Goal: Transaction & Acquisition: Purchase product/service

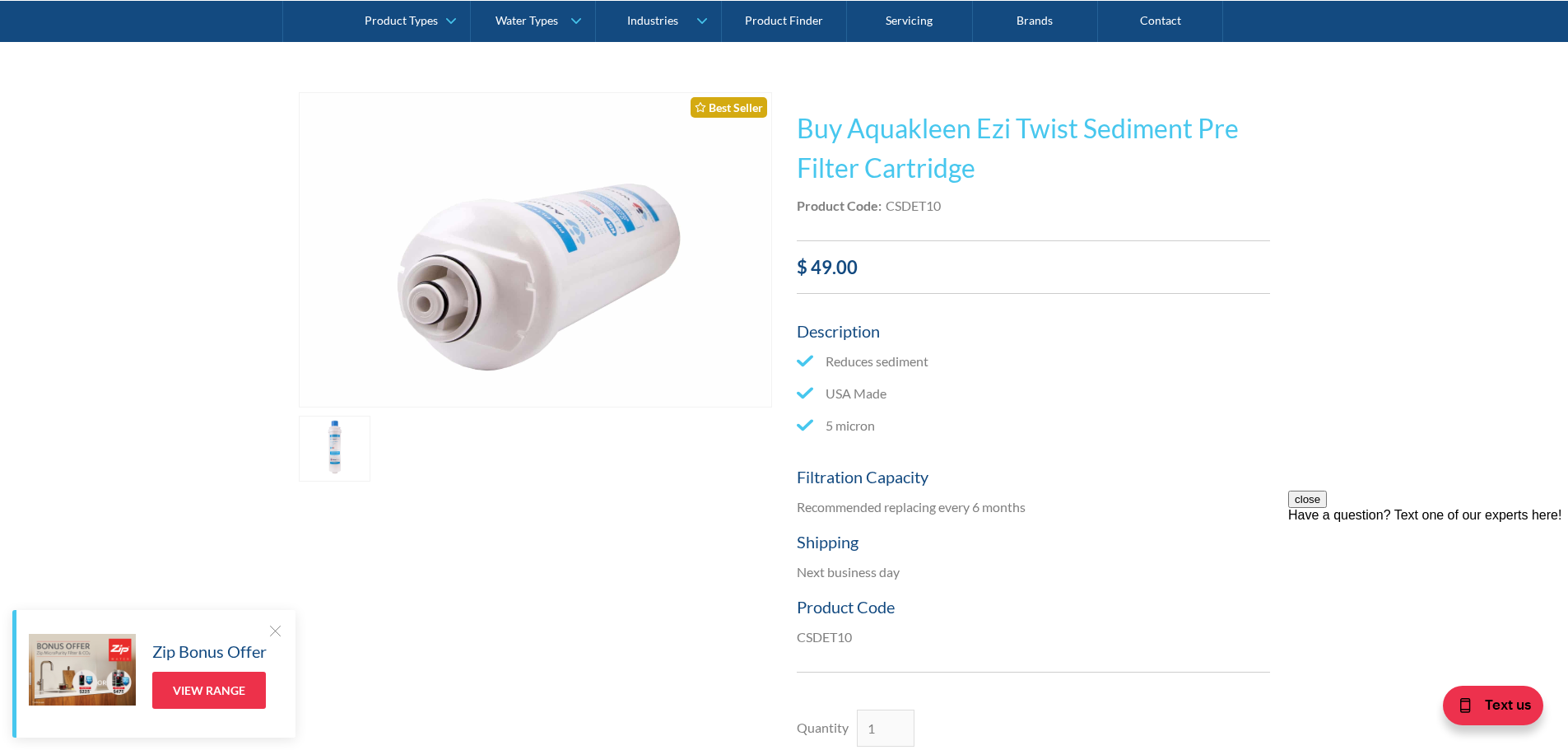
scroll to position [247, 0]
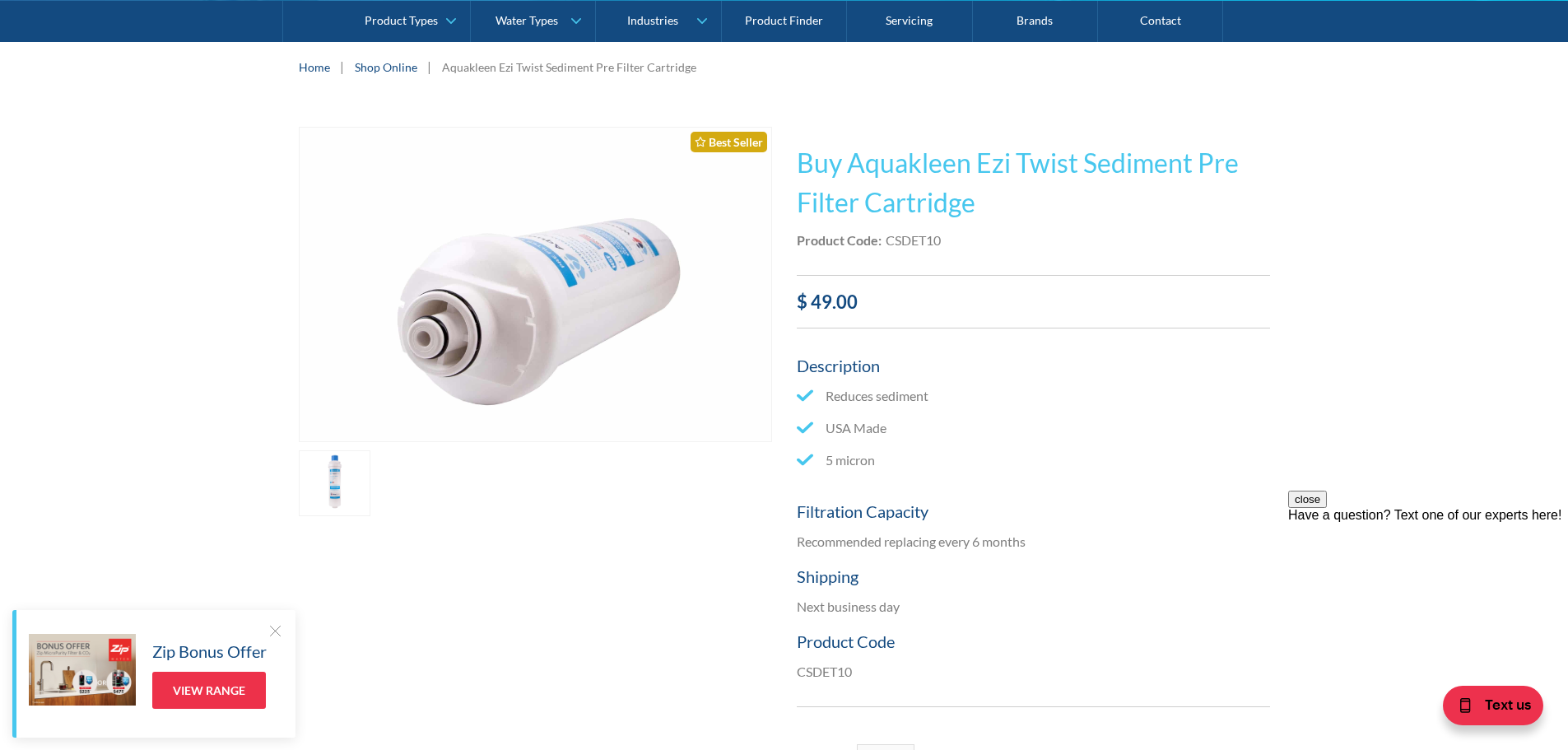
click at [348, 480] on link "open lightbox" at bounding box center [335, 483] width 72 height 66
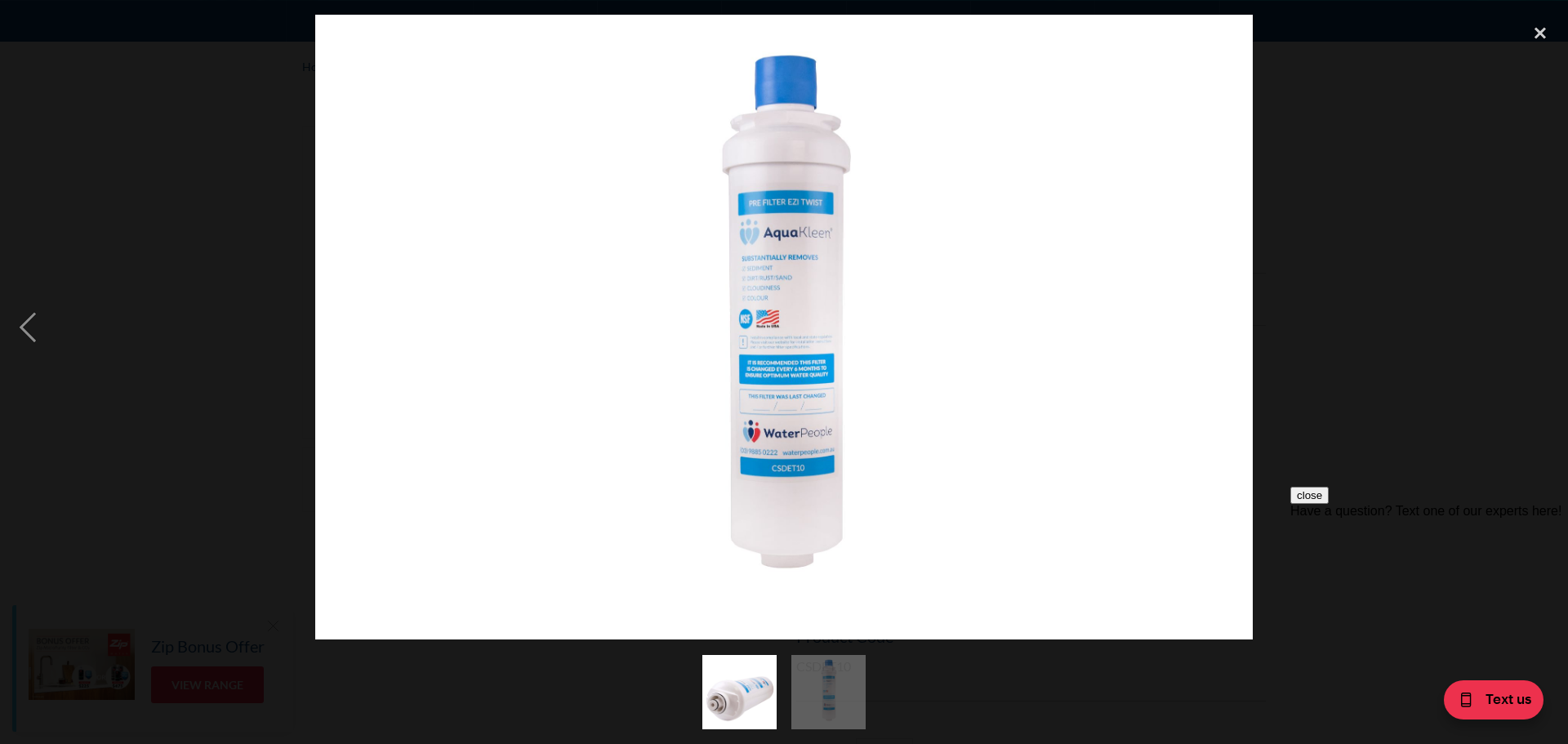
click at [1278, 354] on div at bounding box center [784, 327] width 1568 height 625
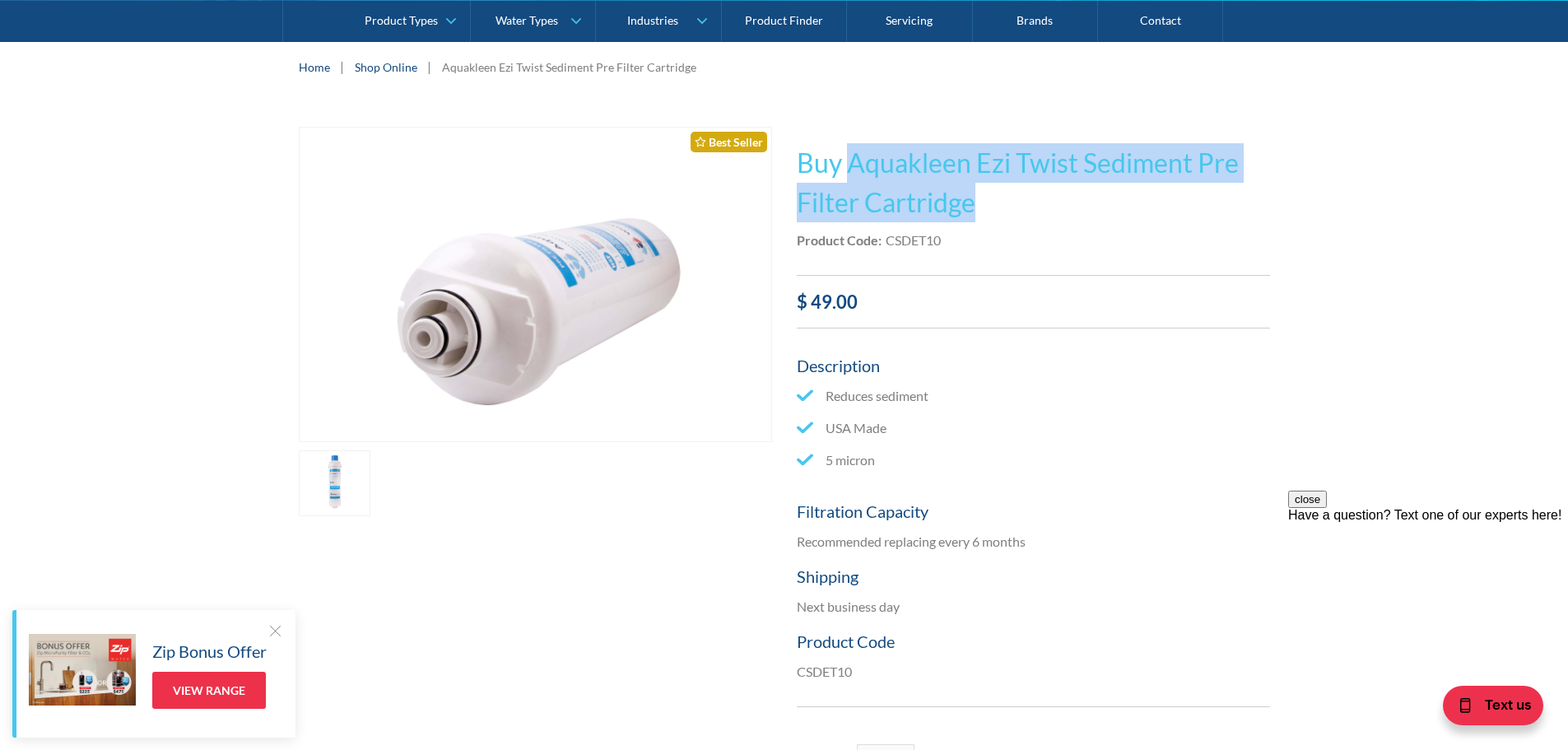
drag, startPoint x: 851, startPoint y: 158, endPoint x: 974, endPoint y: 209, distance: 133.2
click at [974, 209] on h1 "Buy Aquakleen Ezi Twist Sediment Pre Filter Cartridge" at bounding box center [1032, 183] width 473 height 79
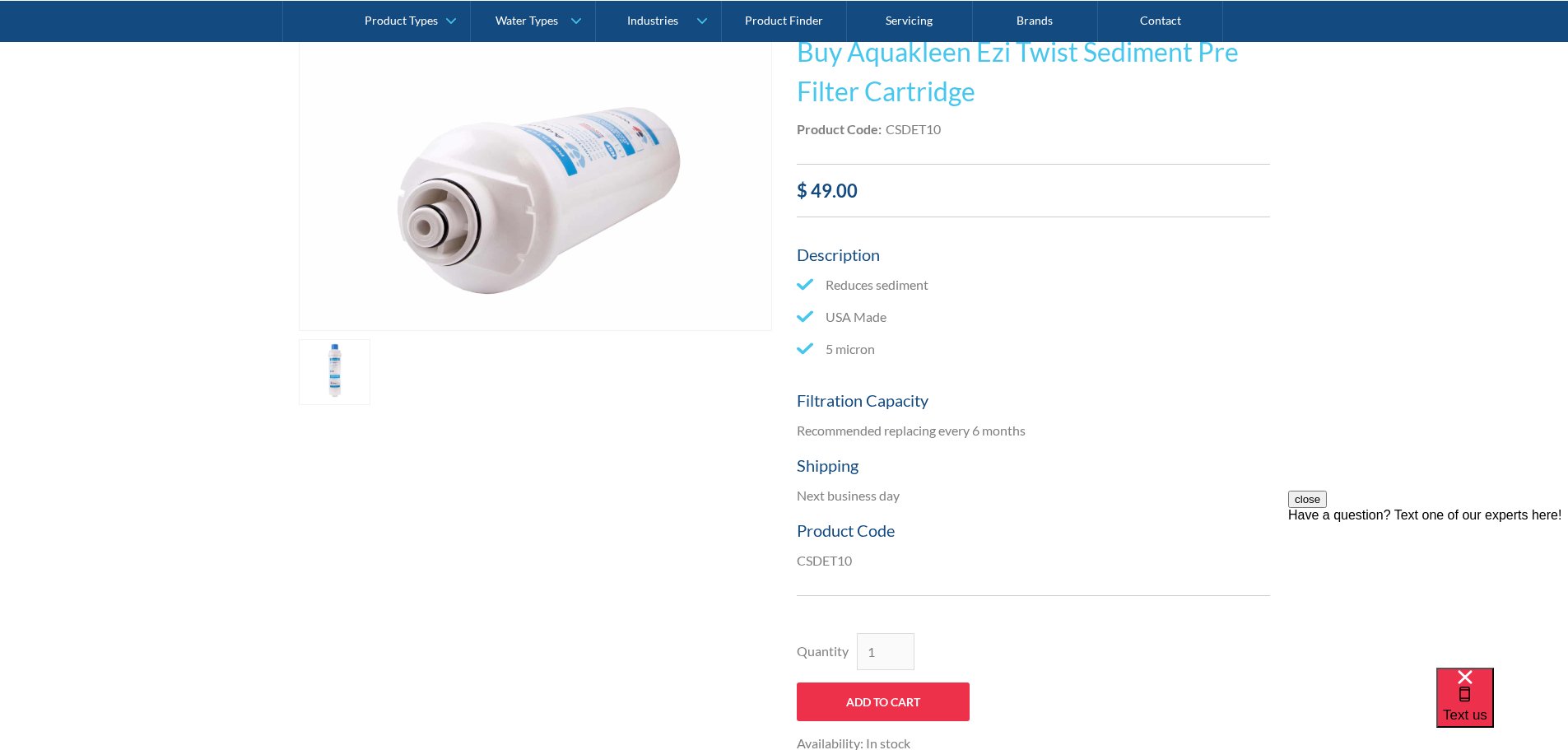
scroll to position [330, 0]
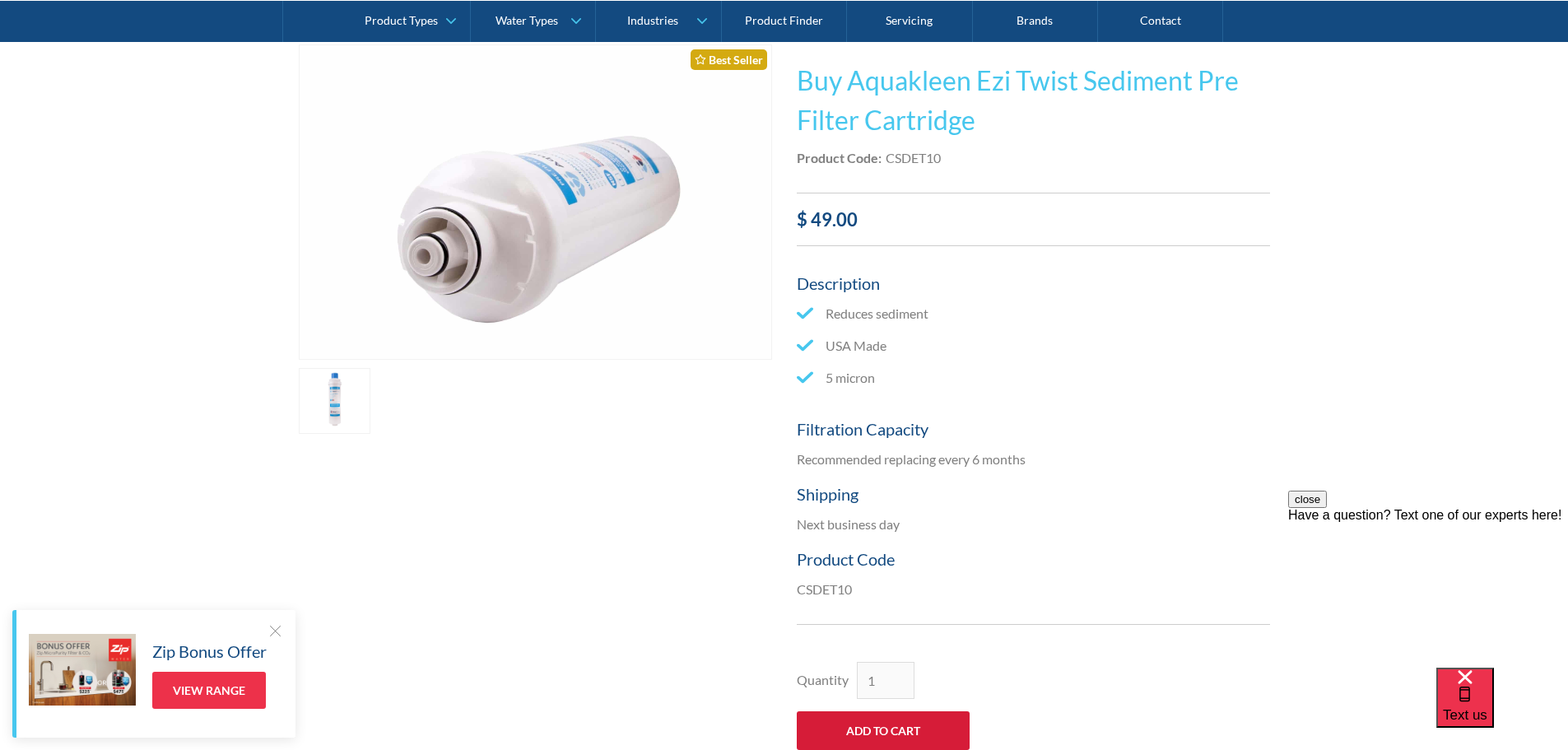
click at [923, 725] on input "Add to Cart" at bounding box center [882, 730] width 173 height 39
type input "Add to Cart"
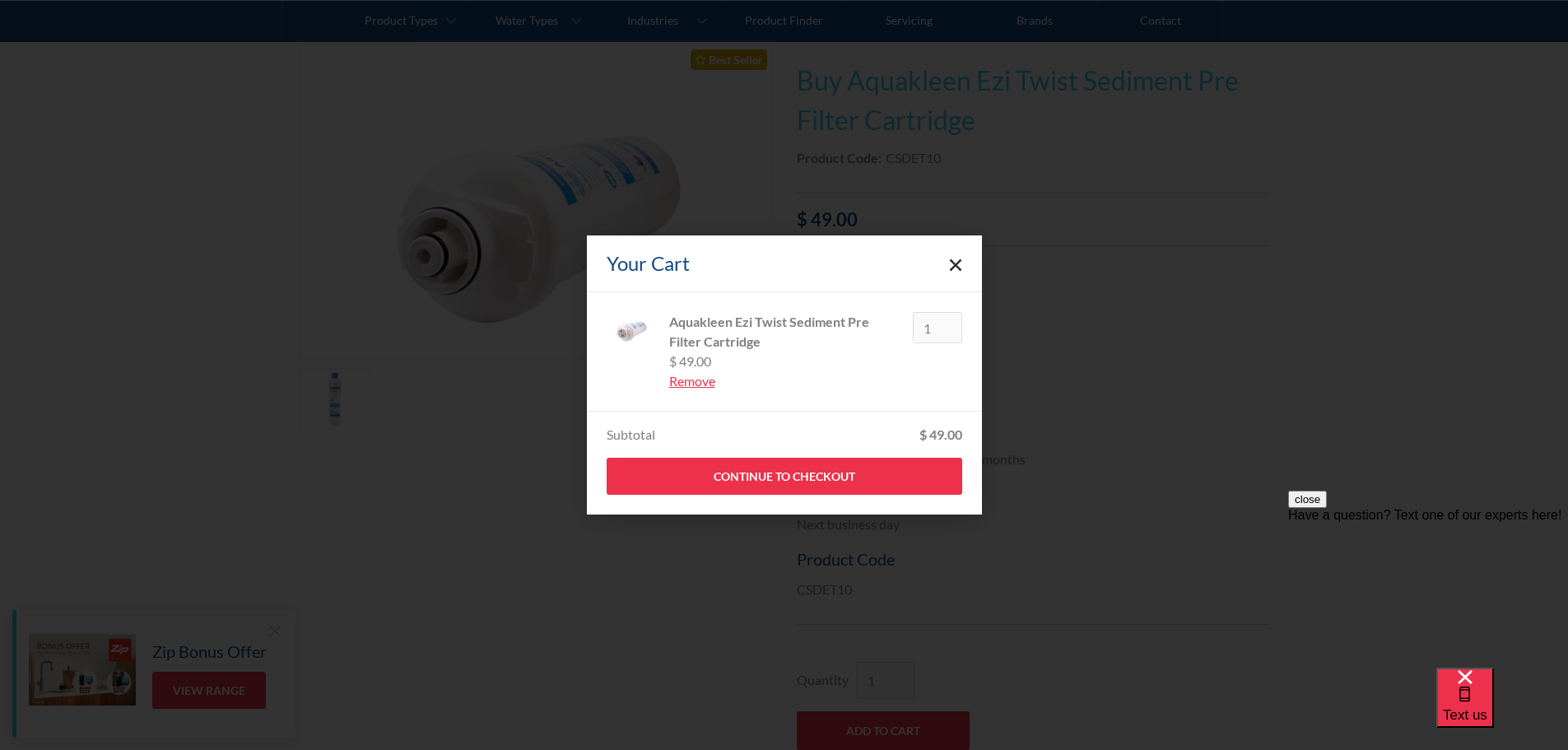
click at [954, 265] on polygon "Close cart" at bounding box center [955, 265] width 12 height 12
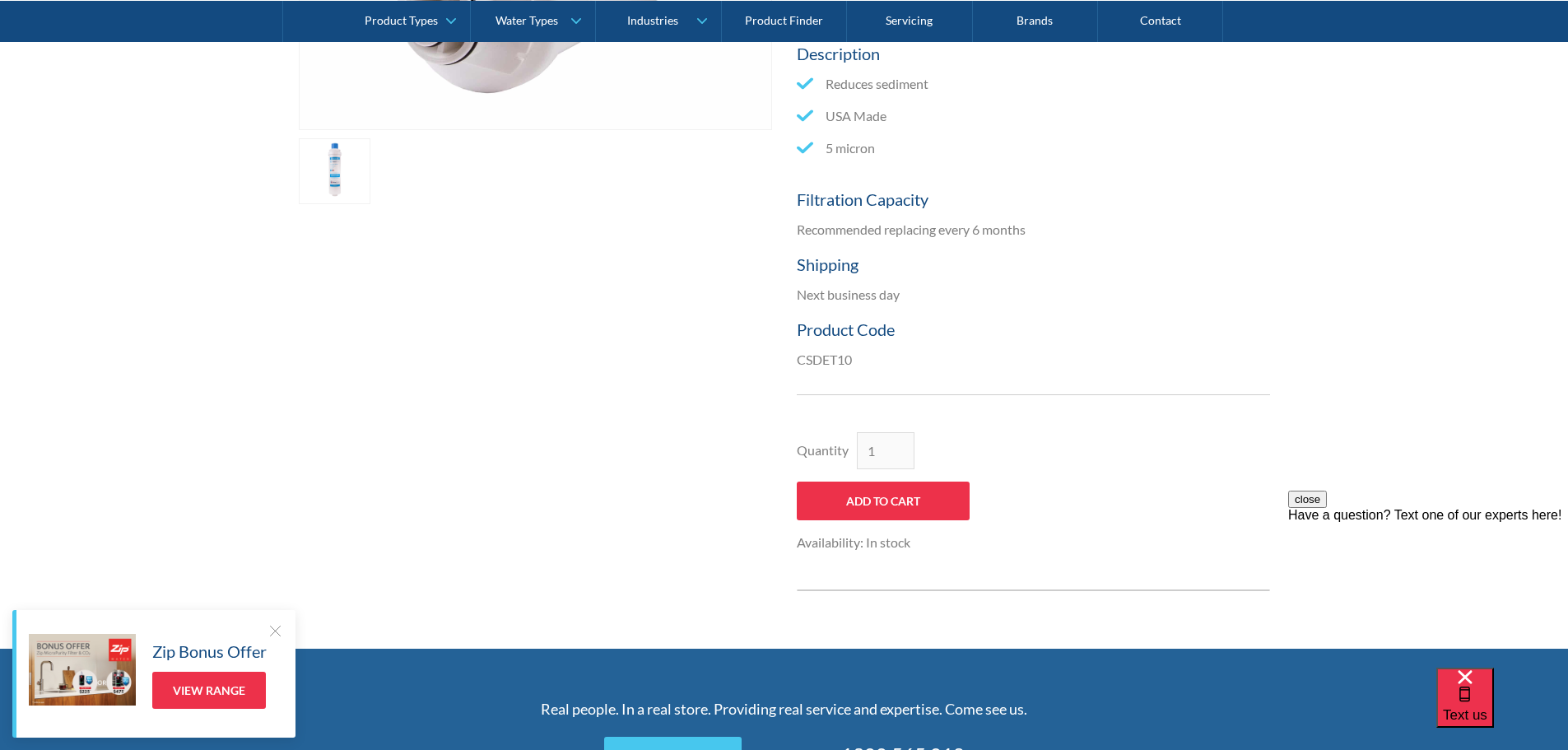
scroll to position [592, 0]
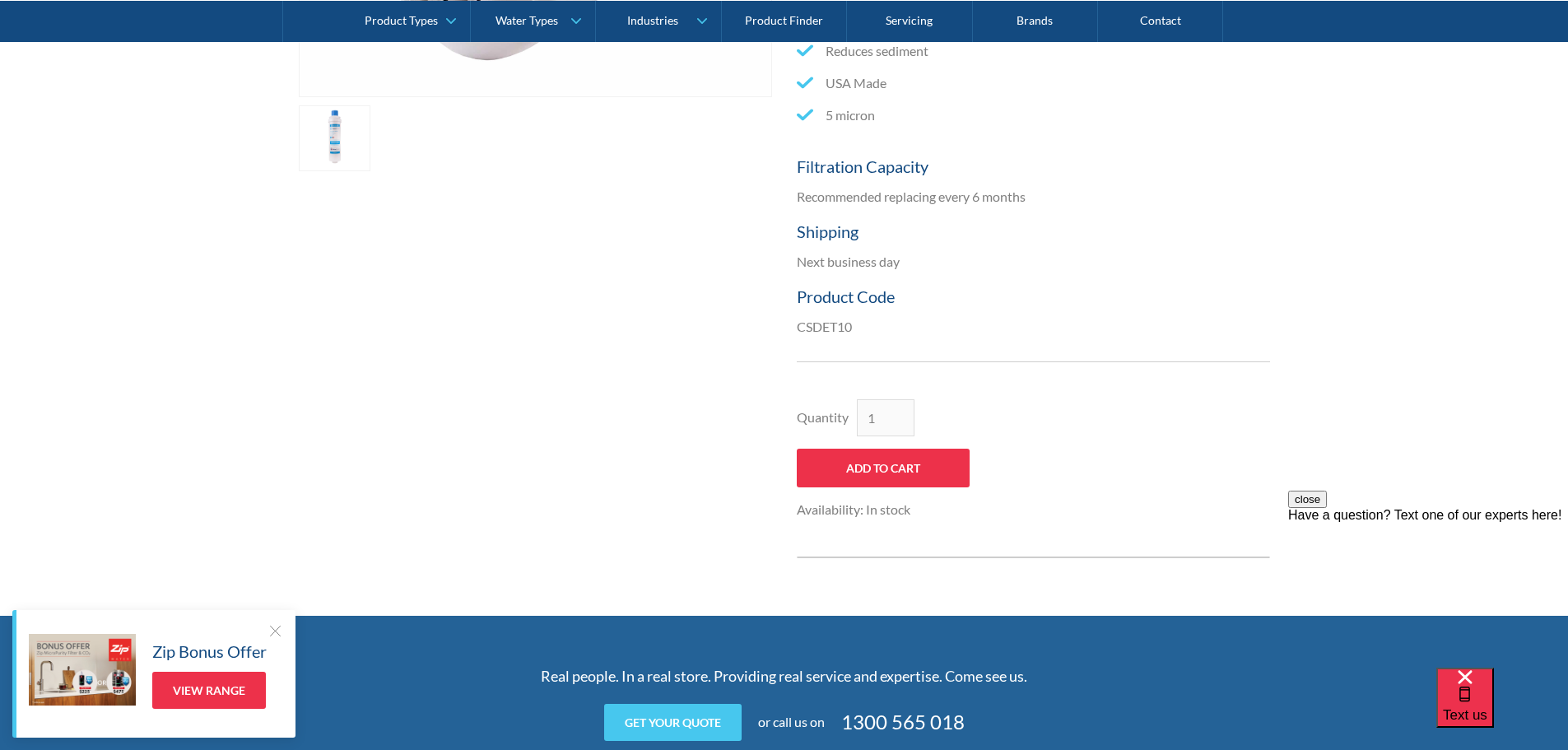
click at [1240, 425] on div "Quantity 1 Add to Cart Availability: In stock This product is out of stock. Pro…" at bounding box center [1032, 446] width 473 height 171
click at [1156, 24] on link "Contact" at bounding box center [1160, 21] width 125 height 41
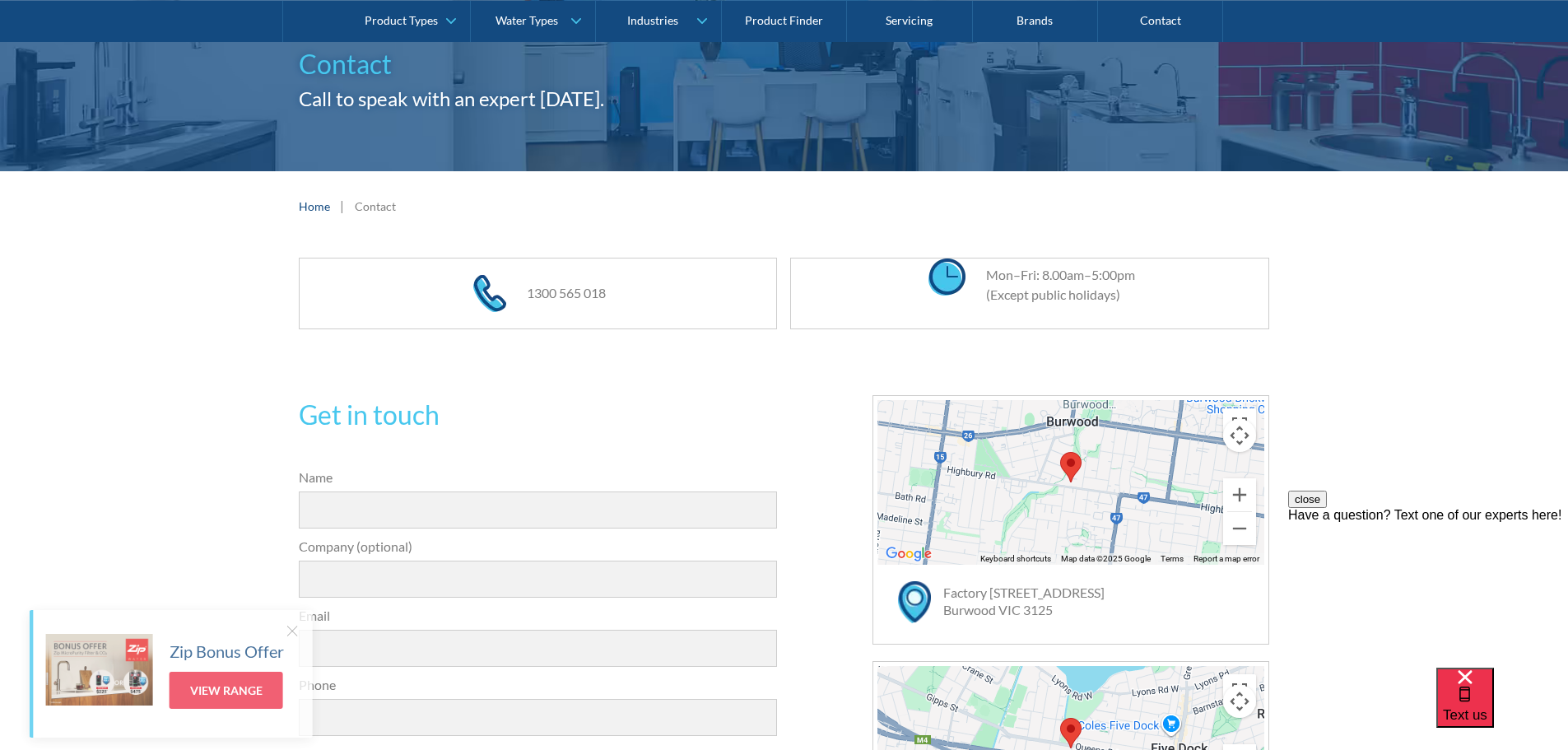
scroll to position [165, 0]
